Goal: Task Accomplishment & Management: Manage account settings

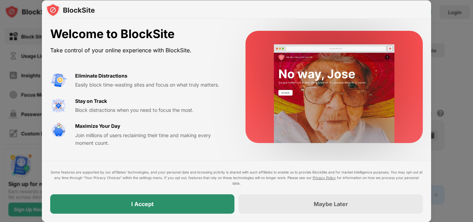
click at [152, 199] on div "I Accept" at bounding box center [142, 203] width 184 height 19
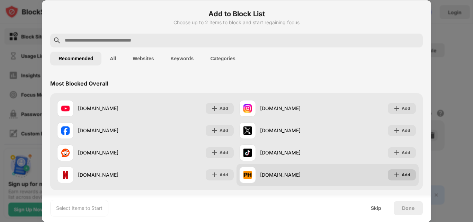
click at [396, 174] on div "Add" at bounding box center [402, 174] width 28 height 11
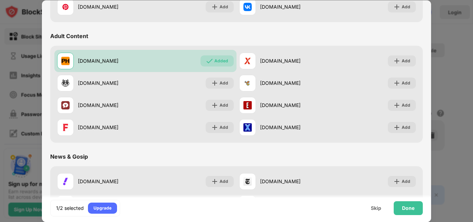
scroll to position [290, 0]
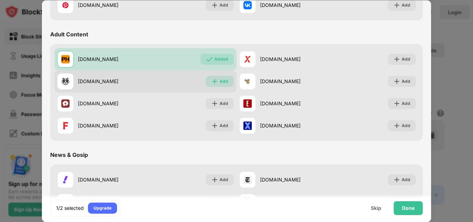
click at [220, 84] on div "Add" at bounding box center [224, 81] width 9 height 7
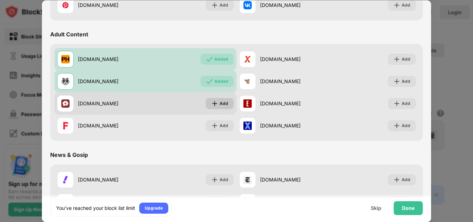
click at [220, 103] on div "Add" at bounding box center [224, 103] width 9 height 7
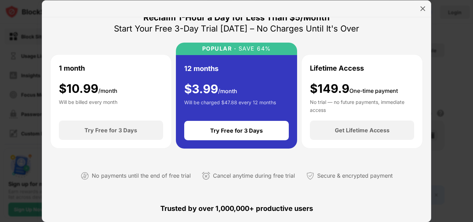
scroll to position [11, 0]
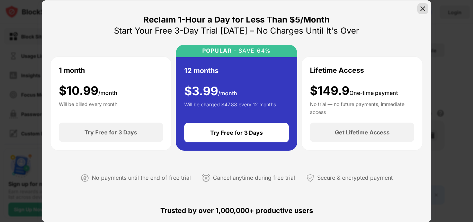
click at [422, 12] on div at bounding box center [422, 8] width 11 height 11
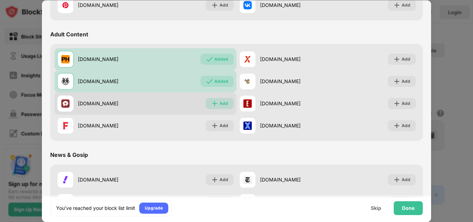
click at [220, 101] on div "Add" at bounding box center [224, 103] width 9 height 7
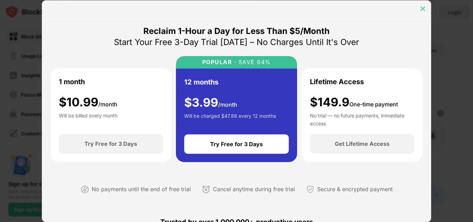
click at [423, 11] on img at bounding box center [423, 8] width 7 height 7
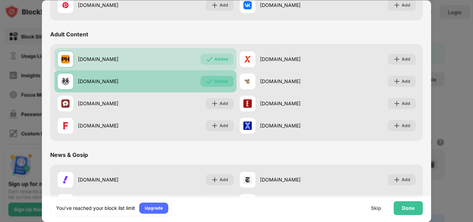
click at [214, 85] on div "Added" at bounding box center [221, 81] width 14 height 7
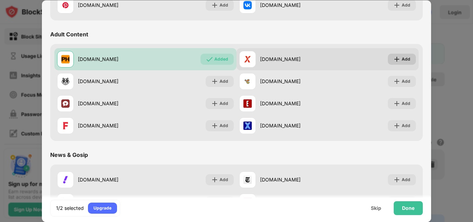
click at [394, 60] on img at bounding box center [397, 59] width 7 height 7
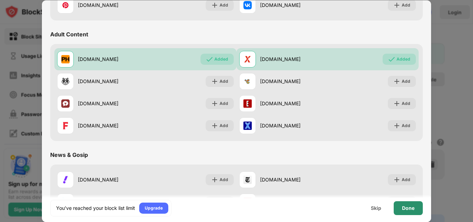
click at [406, 208] on div "Done" at bounding box center [408, 208] width 12 height 6
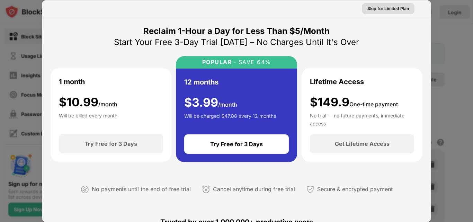
click at [393, 11] on div "Skip for Limited Plan" at bounding box center [389, 8] width 42 height 7
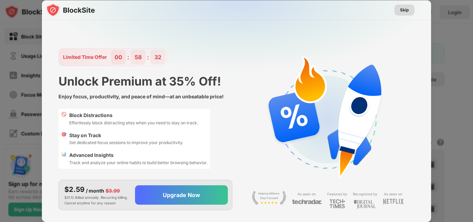
click at [403, 10] on div "Skip" at bounding box center [404, 10] width 9 height 7
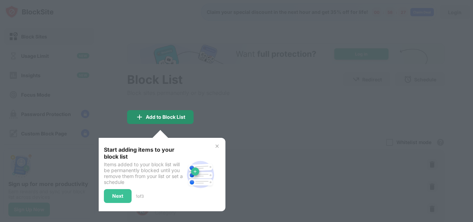
click at [174, 120] on div "Add to Block List" at bounding box center [160, 117] width 67 height 14
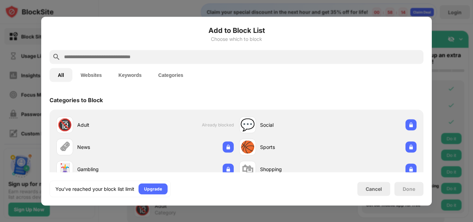
click at [444, 91] on div at bounding box center [236, 111] width 473 height 222
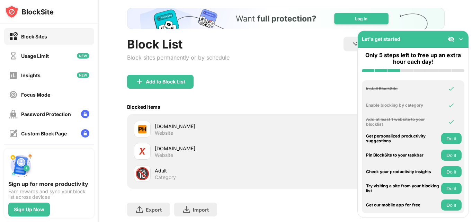
scroll to position [81, 0]
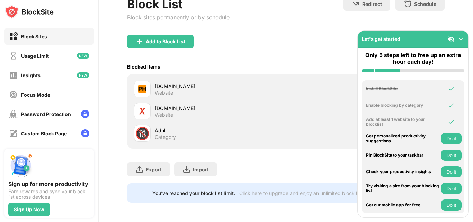
drag, startPoint x: 460, startPoint y: 151, endPoint x: 460, endPoint y: 129, distance: 21.8
click at [460, 129] on div "Install BlockSite Enable blocking by category Add at least 1 website to your bl…" at bounding box center [413, 146] width 103 height 133
click at [397, 9] on div "Redirect Choose a site to be redirected to when blocking is active Schedule Sel…" at bounding box center [394, 11] width 101 height 29
click at [208, 149] on div "Export Export Files (for websites items only) Import Import Files (for websites…" at bounding box center [286, 166] width 318 height 35
